Goal: Navigation & Orientation: Understand site structure

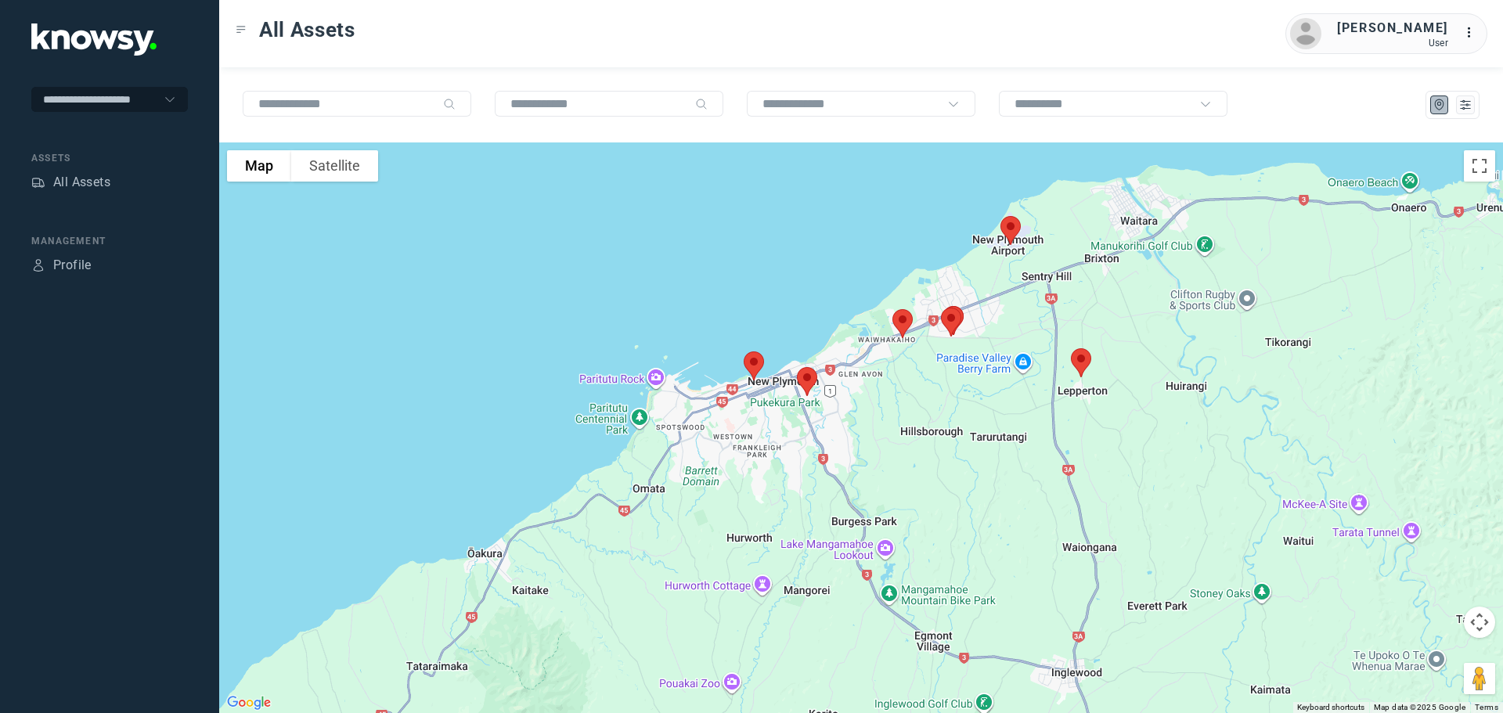
drag, startPoint x: 958, startPoint y: 330, endPoint x: 977, endPoint y: 417, distance: 88.9
click at [977, 417] on div at bounding box center [861, 428] width 1284 height 571
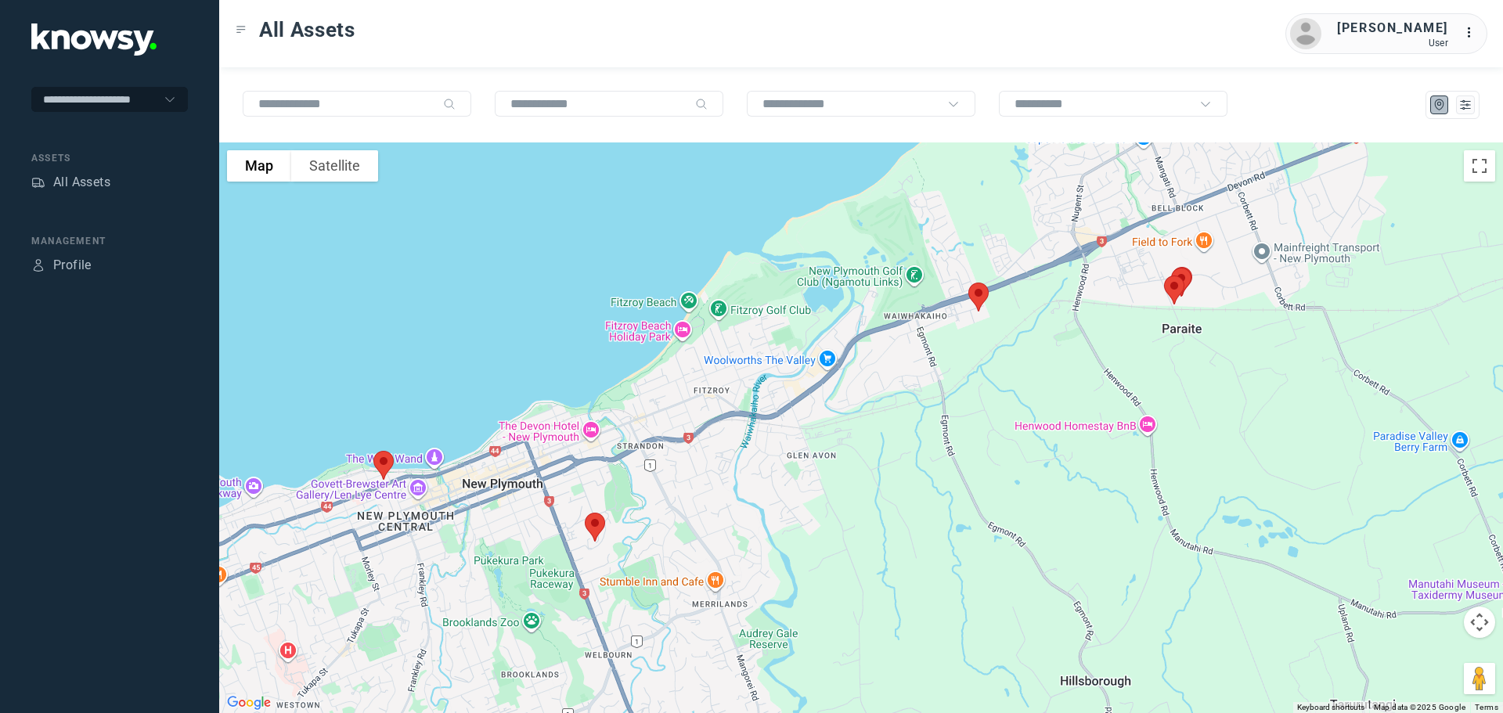
drag, startPoint x: 707, startPoint y: 312, endPoint x: 992, endPoint y: 331, distance: 285.6
click at [992, 331] on div at bounding box center [861, 428] width 1284 height 571
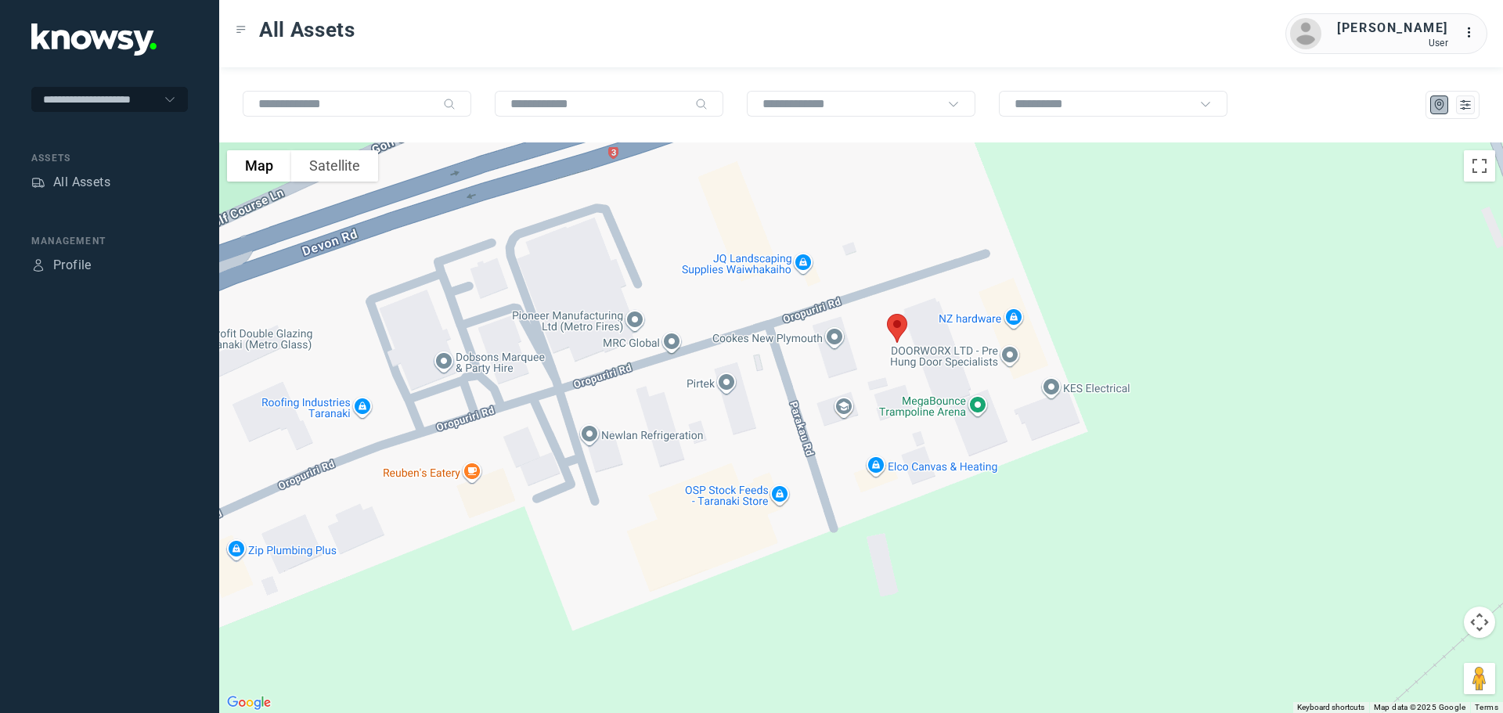
drag, startPoint x: 923, startPoint y: 166, endPoint x: 935, endPoint y: 461, distance: 295.4
click at [938, 461] on div at bounding box center [861, 428] width 1284 height 571
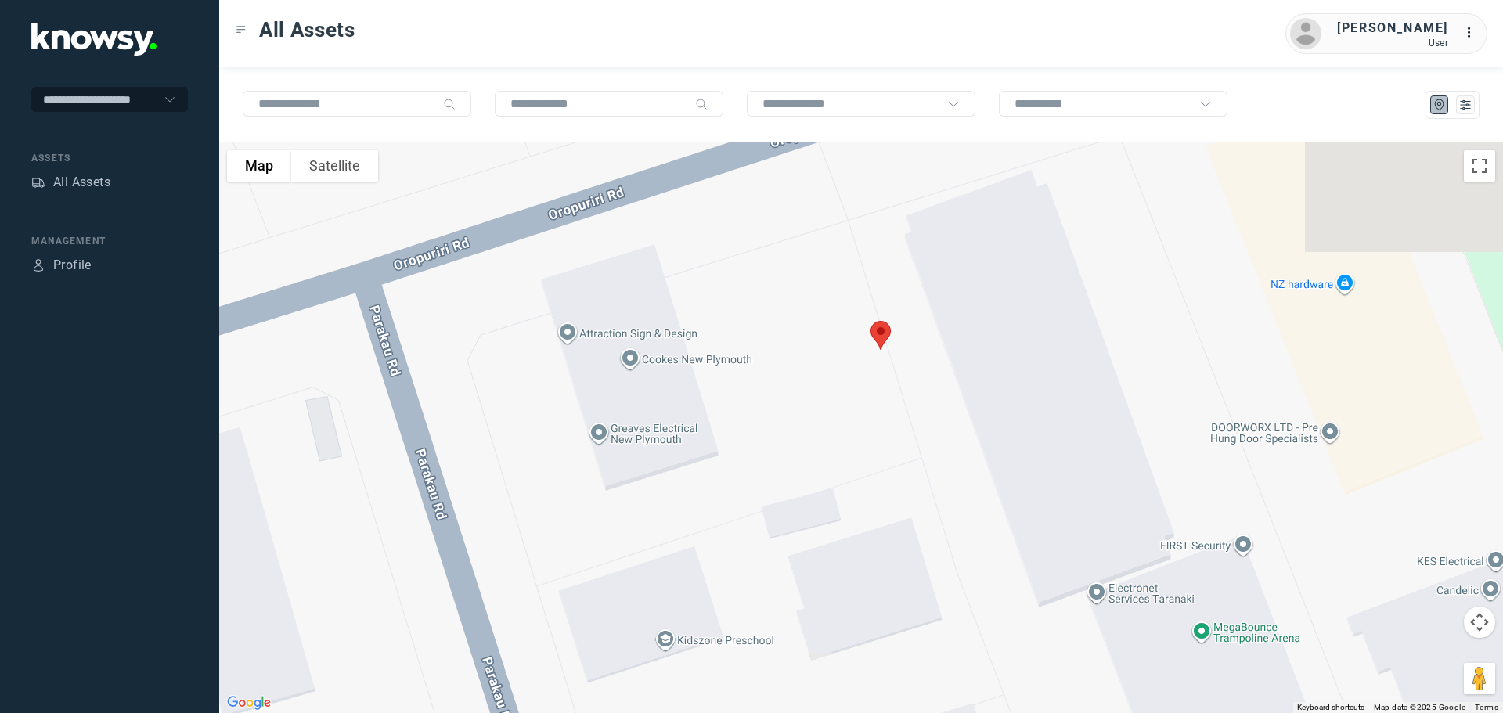
drag, startPoint x: 903, startPoint y: 370, endPoint x: 942, endPoint y: 473, distance: 109.8
click at [942, 473] on div at bounding box center [861, 428] width 1284 height 571
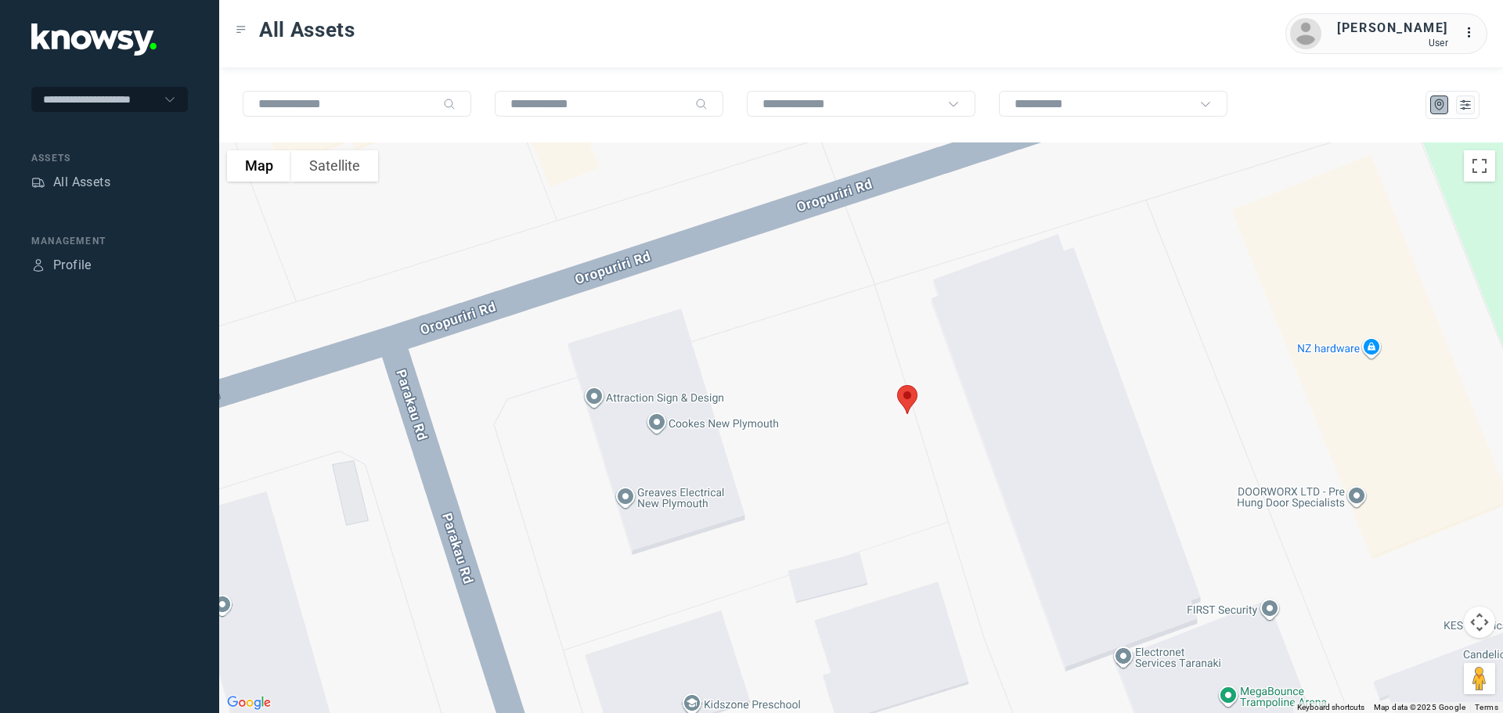
click at [909, 392] on img at bounding box center [907, 399] width 33 height 41
click at [967, 298] on button "Close" at bounding box center [960, 312] width 38 height 38
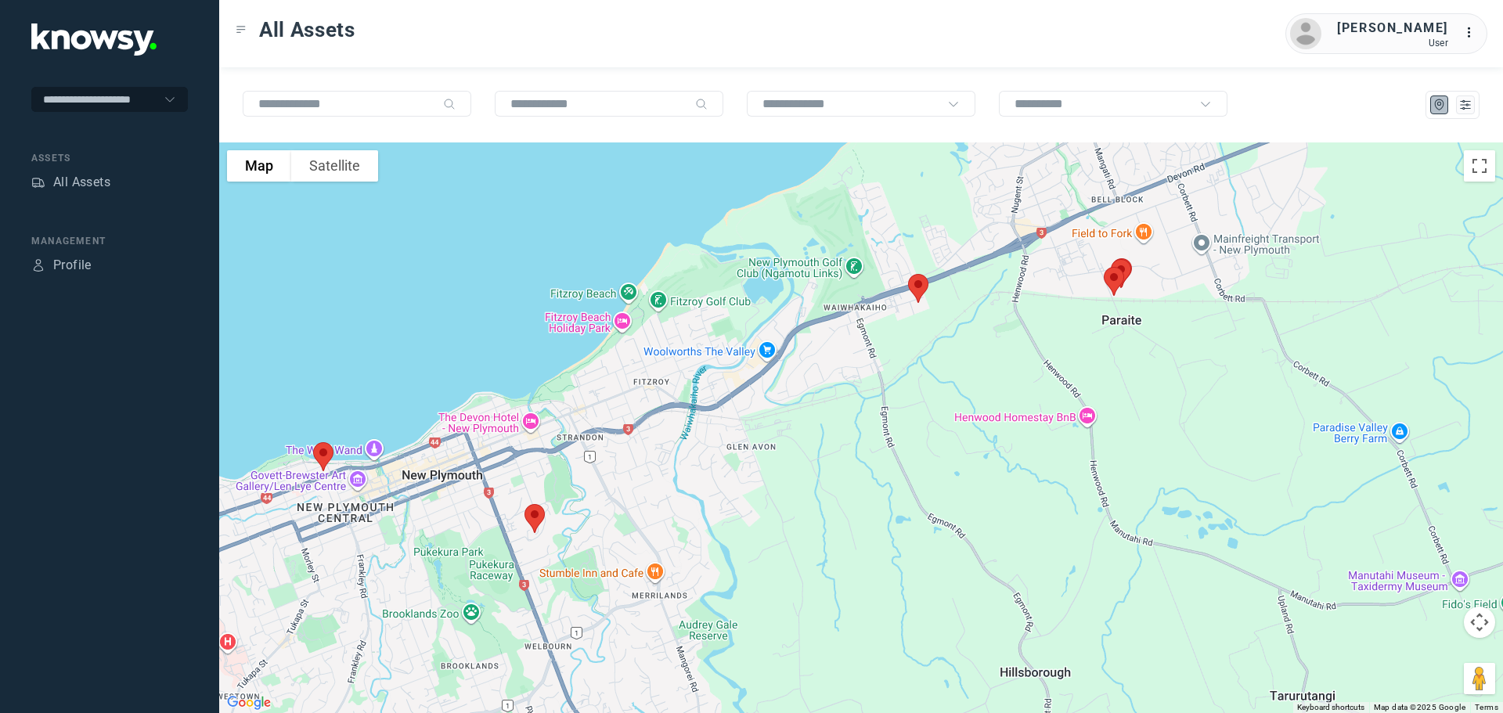
drag, startPoint x: 622, startPoint y: 500, endPoint x: 878, endPoint y: 317, distance: 313.7
click at [878, 317] on div at bounding box center [861, 428] width 1284 height 571
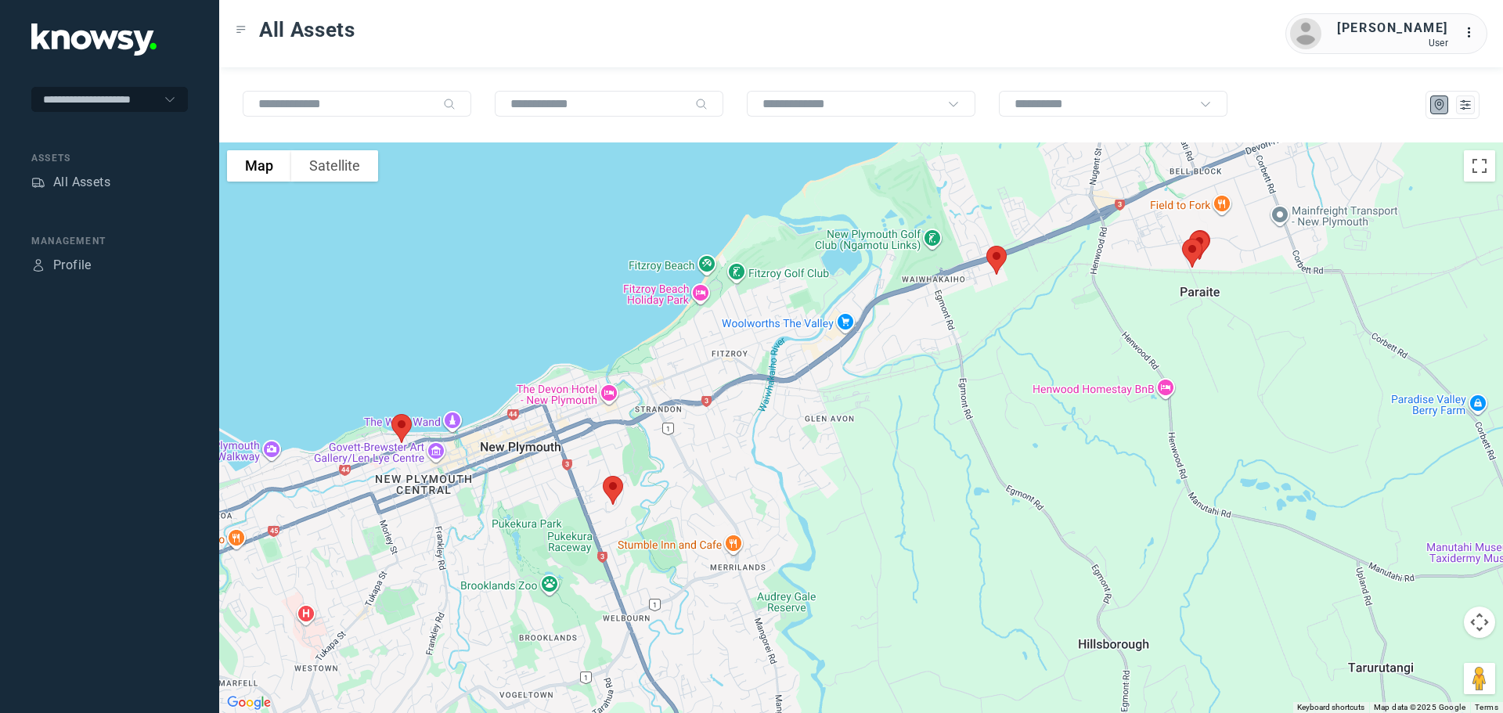
click at [612, 486] on img at bounding box center [613, 490] width 33 height 41
click at [674, 388] on button "Close" at bounding box center [666, 403] width 38 height 38
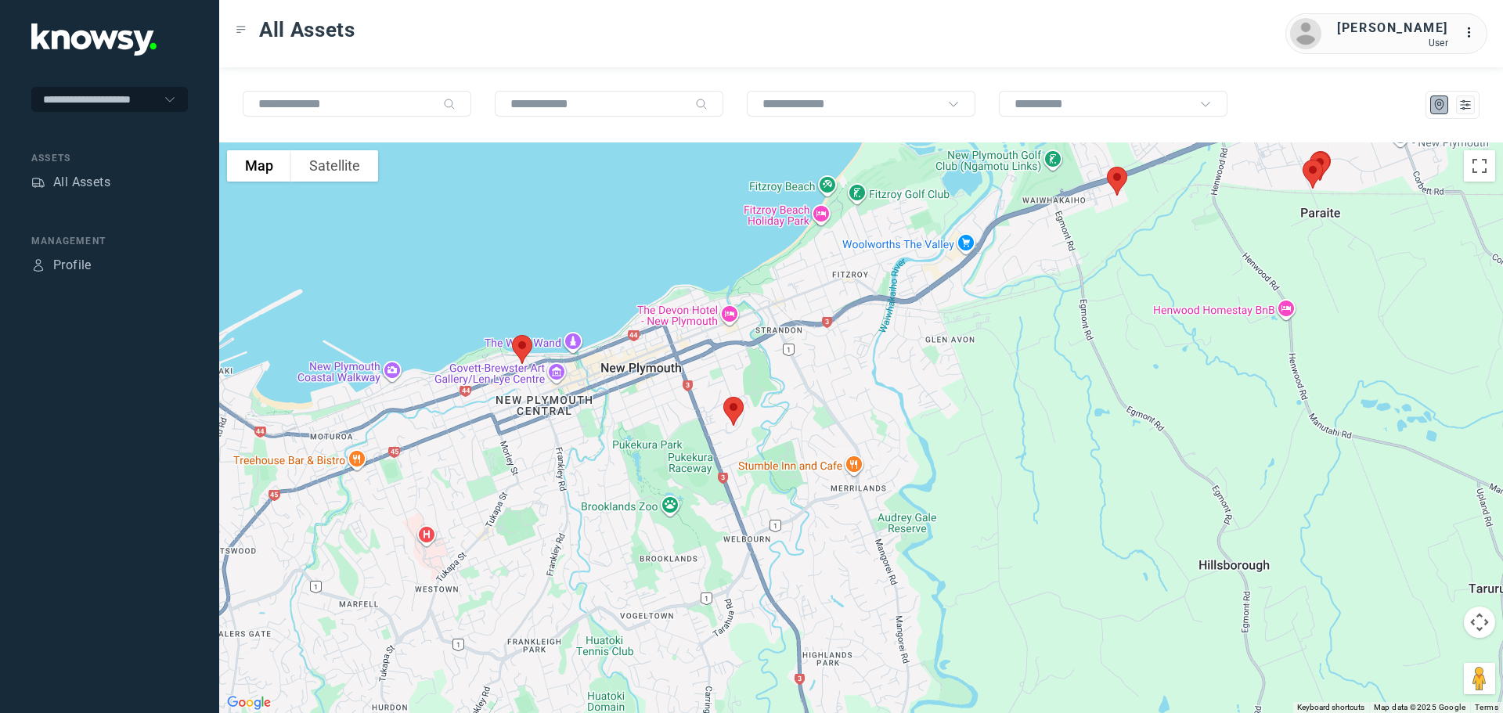
drag, startPoint x: 674, startPoint y: 510, endPoint x: 770, endPoint y: 446, distance: 114.7
click at [770, 446] on div at bounding box center [861, 428] width 1284 height 571
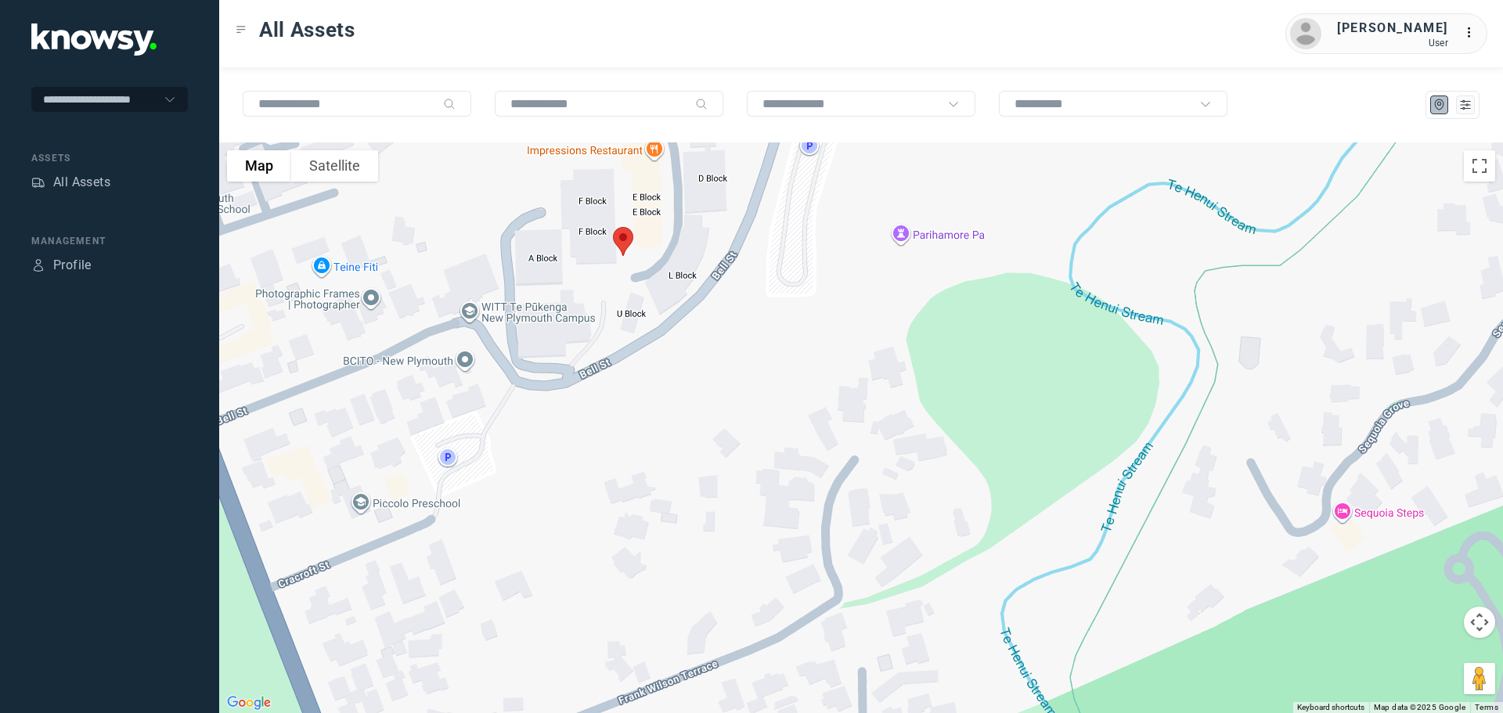
drag, startPoint x: 698, startPoint y: 320, endPoint x: 783, endPoint y: 570, distance: 263.9
click at [783, 570] on div at bounding box center [861, 428] width 1284 height 571
